Goal: Book appointment/travel/reservation

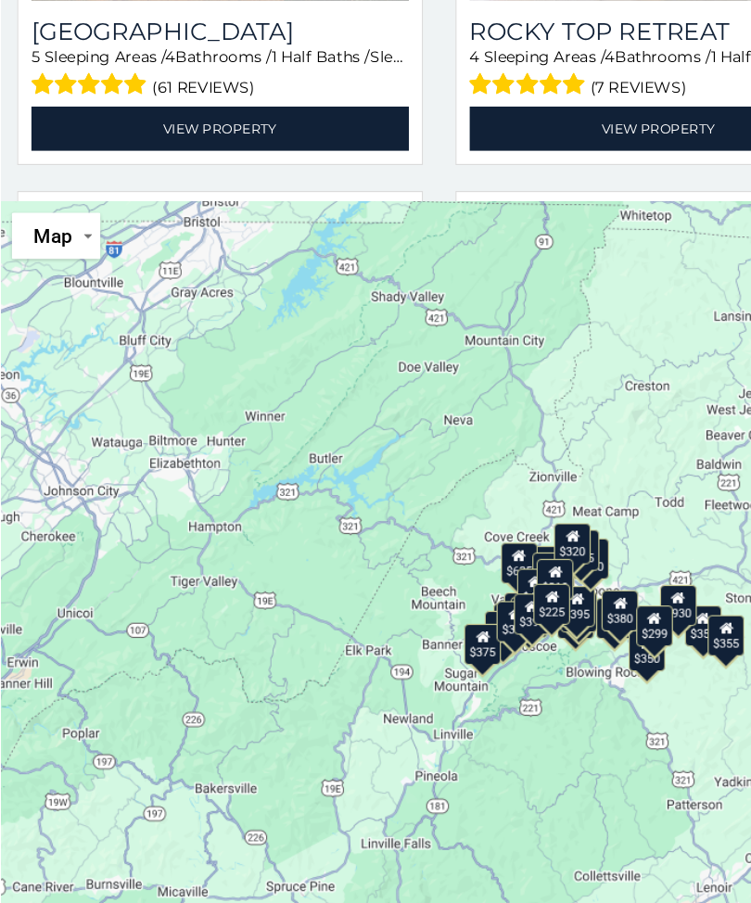
scroll to position [759, 0]
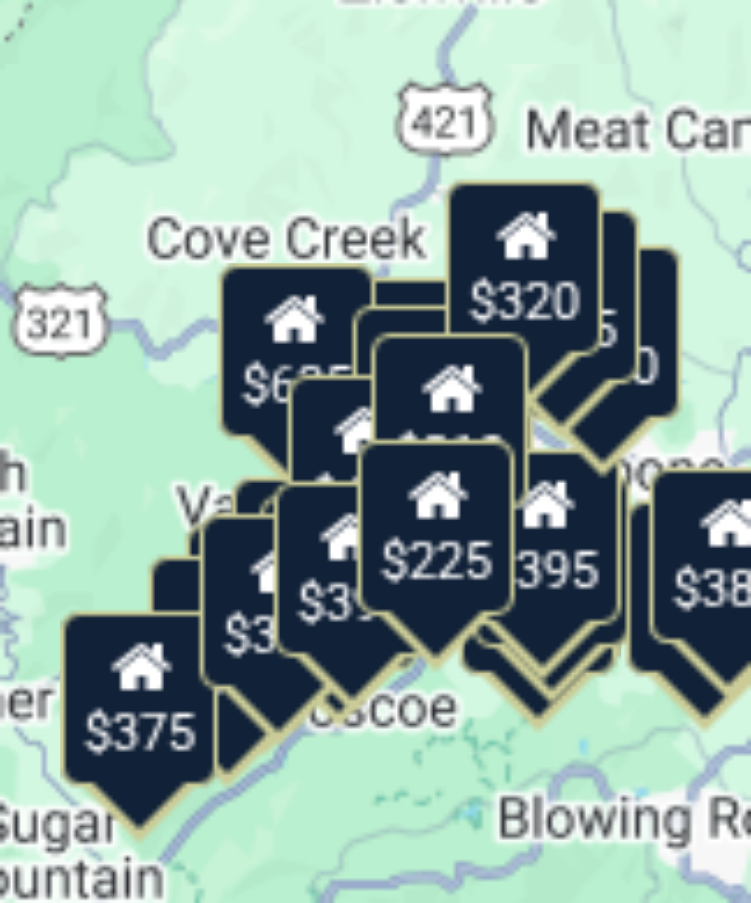
click at [502, 552] on div "$225" at bounding box center [518, 569] width 32 height 35
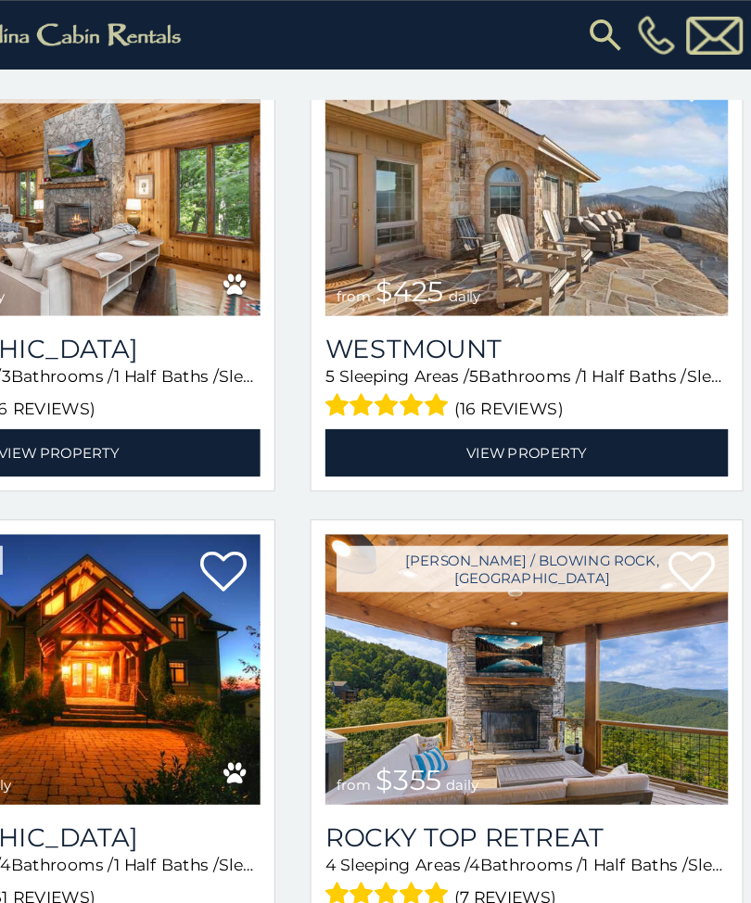
scroll to position [168, 0]
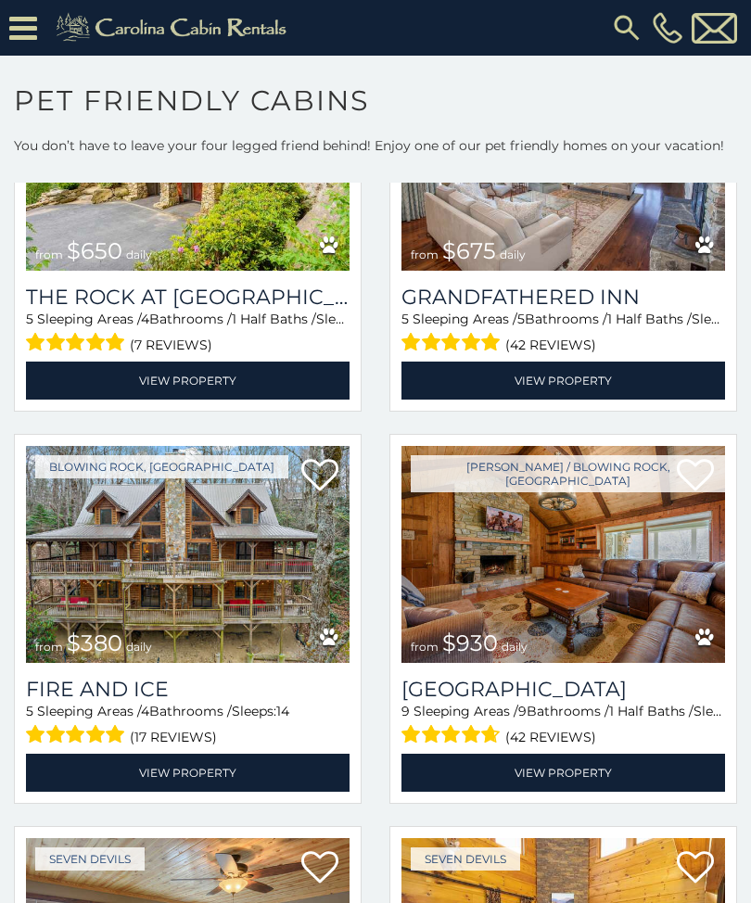
scroll to position [2183, 0]
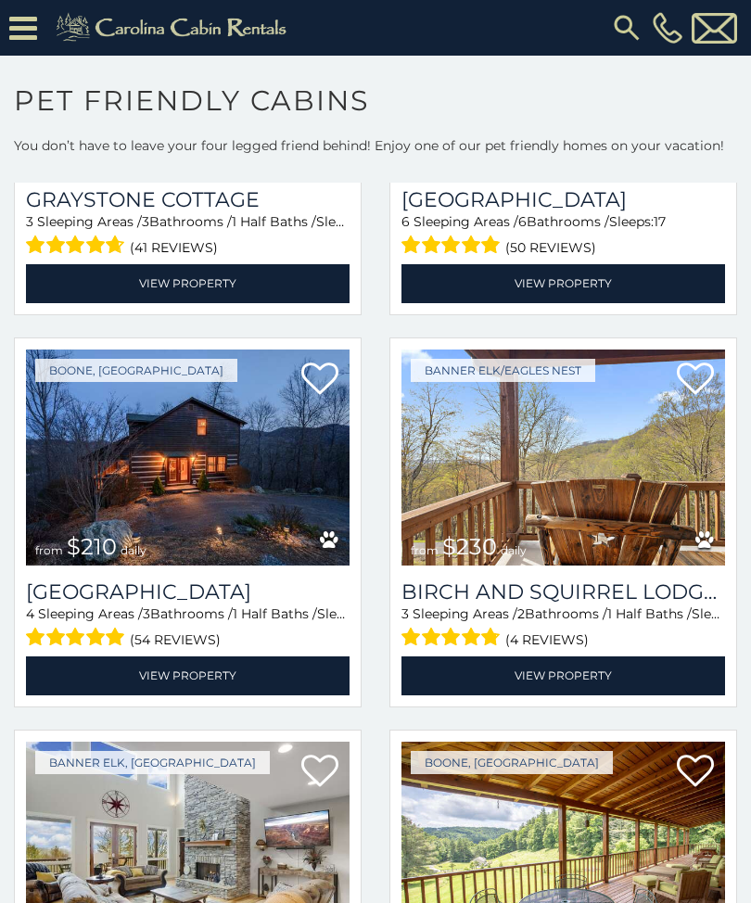
scroll to position [5416, 0]
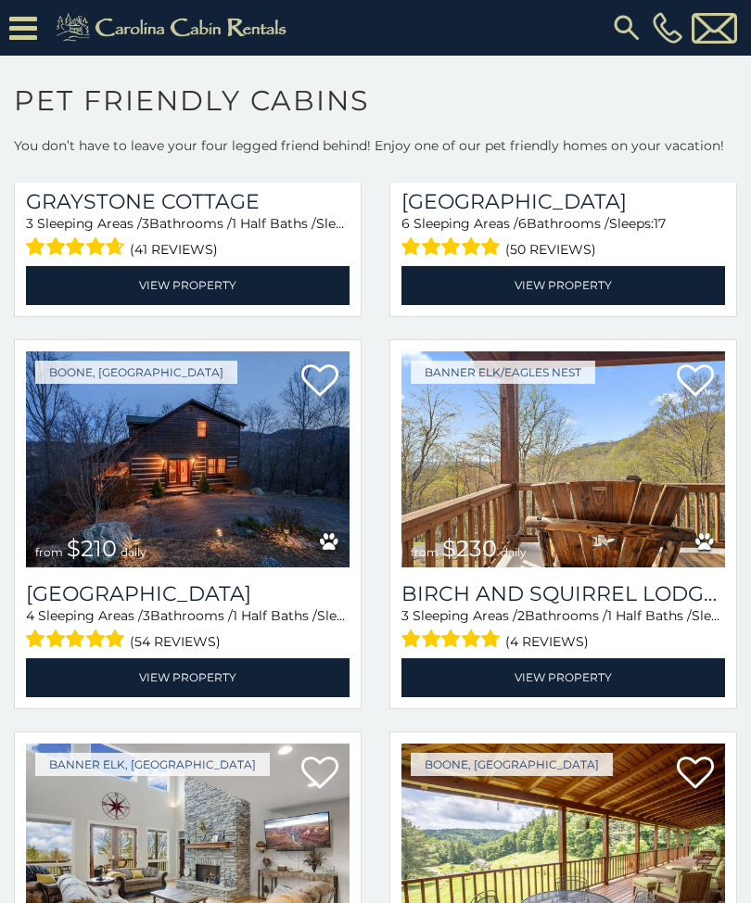
click at [593, 566] on img at bounding box center [563, 459] width 324 height 217
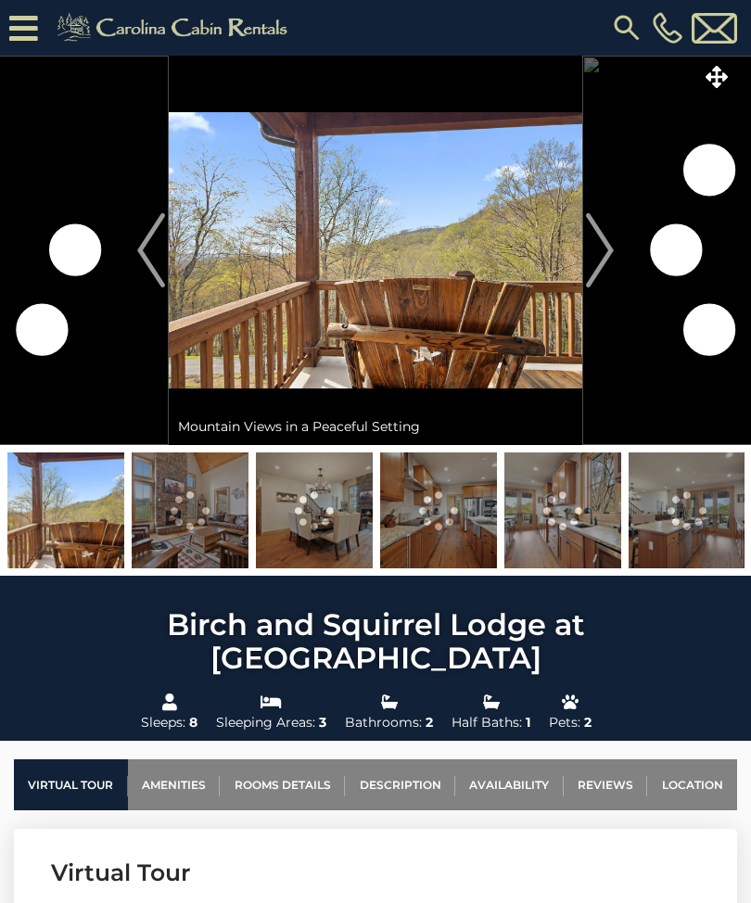
click at [95, 521] on img at bounding box center [65, 510] width 117 height 116
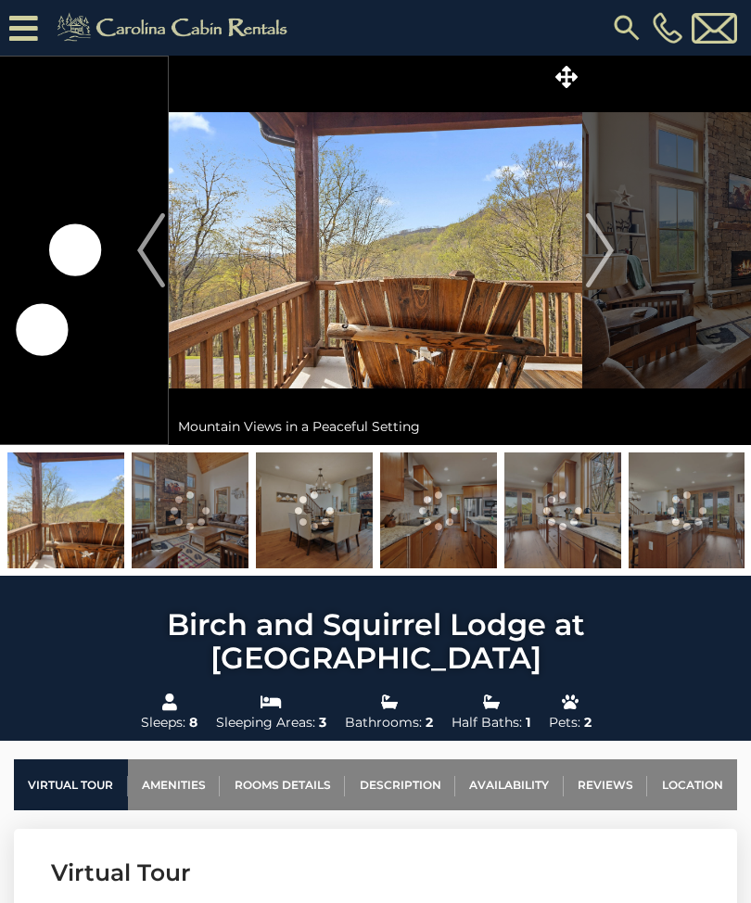
click at [182, 532] on img at bounding box center [190, 510] width 117 height 116
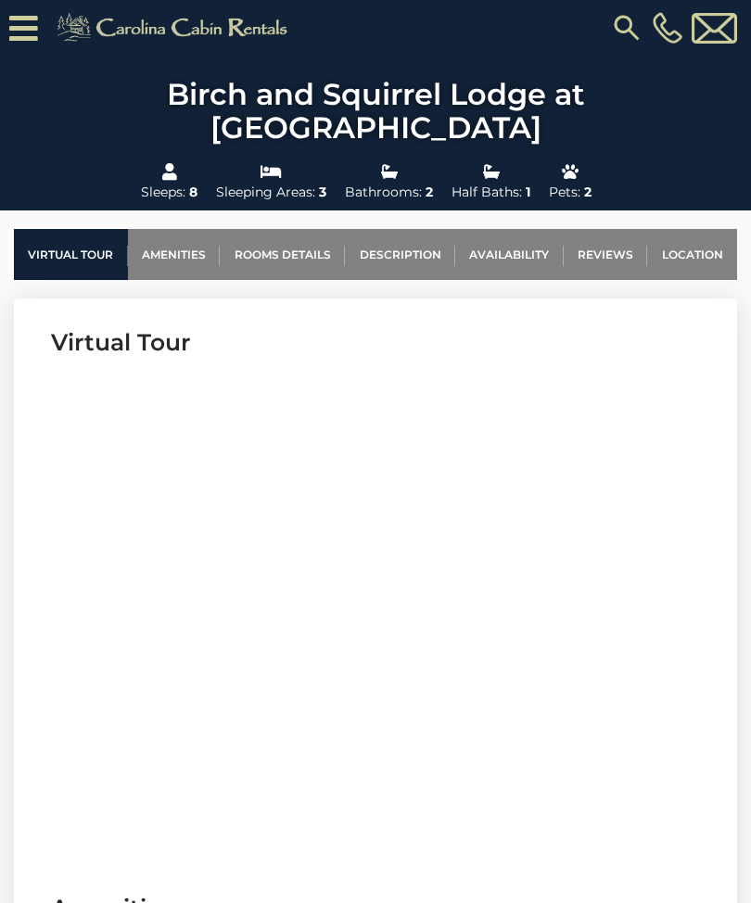
scroll to position [628, 0]
